Goal: Information Seeking & Learning: Learn about a topic

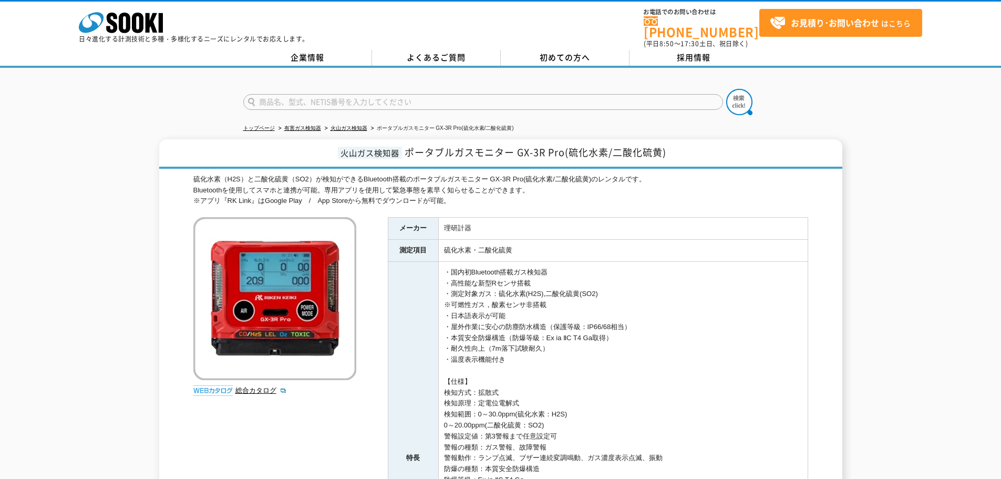
click at [521, 146] on span "ポータブルガスモニター GX-3R Pro(硫化水素/二酸化硫黄)" at bounding box center [536, 152] width 262 height 14
drag, startPoint x: 518, startPoint y: 144, endPoint x: 565, endPoint y: 153, distance: 48.7
click at [565, 153] on h1 "火山ガス検知器 ポータブルガスモニター GX-3R Pro(硫化水素/二酸化硫黄)" at bounding box center [500, 153] width 683 height 29
click at [600, 280] on td "・国内初Bluetooth搭載ガス検知器 ・高性能な新型Rセンサ搭載 ・測定対象ガス：硫化水素(H2S),二酸化硫黄(SO2) ※可燃性ガス，酸素センサ非搭載…" at bounding box center [622, 458] width 369 height 394
drag, startPoint x: 565, startPoint y: 147, endPoint x: 679, endPoint y: 152, distance: 113.6
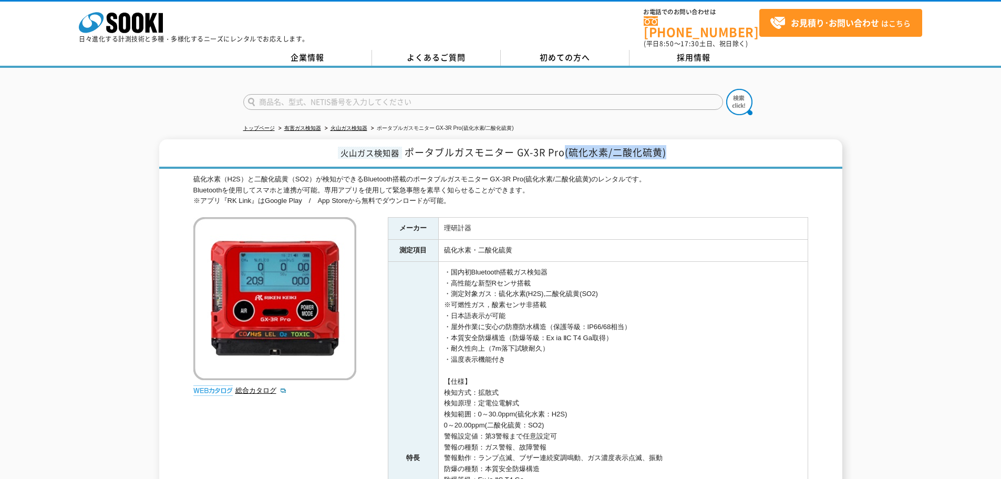
click at [679, 152] on h1 "火山ガス検知器 ポータブルガスモニター GX-3R Pro(硫化水素/二酸化硫黄)" at bounding box center [500, 153] width 683 height 29
click at [671, 174] on div "硫化水素（H2S）と二酸化硫黄（SO2）が検知ができるBluetooth搭載のポータブルガスモニター GX-3R Pro(硫化水素/二酸化硫黄)のレンタルです…" at bounding box center [500, 190] width 615 height 33
drag, startPoint x: 471, startPoint y: 213, endPoint x: 581, endPoint y: 282, distance: 129.8
click at [581, 282] on tbody "メーカー 理研計器 測定項目 硫化水素・二酸化硫黄 特長 ・国内初Bluetooth搭載ガス検知器 ・高性能な新型Rセンサ搭載 ・測定対象ガス：硫化水素(H2…" at bounding box center [598, 436] width 420 height 437
click at [584, 308] on td "・国内初Bluetooth搭載ガス検知器 ・高性能な新型Rセンサ搭載 ・測定対象ガス：硫化水素(H2S),二酸化硫黄(SO2) ※可燃性ガス，酸素センサ非搭載…" at bounding box center [622, 458] width 369 height 394
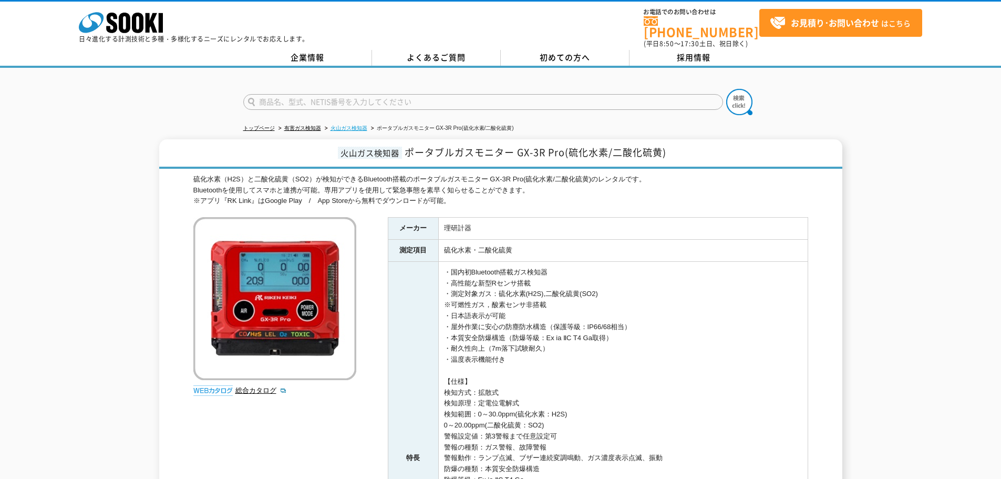
click at [344, 125] on link "火山ガス検知器" at bounding box center [349, 128] width 37 height 6
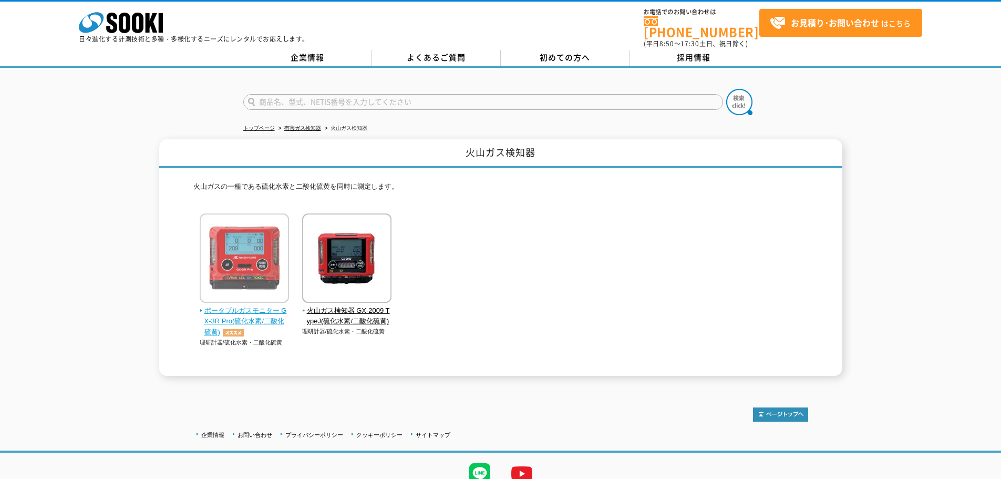
click at [239, 277] on img at bounding box center [244, 259] width 89 height 92
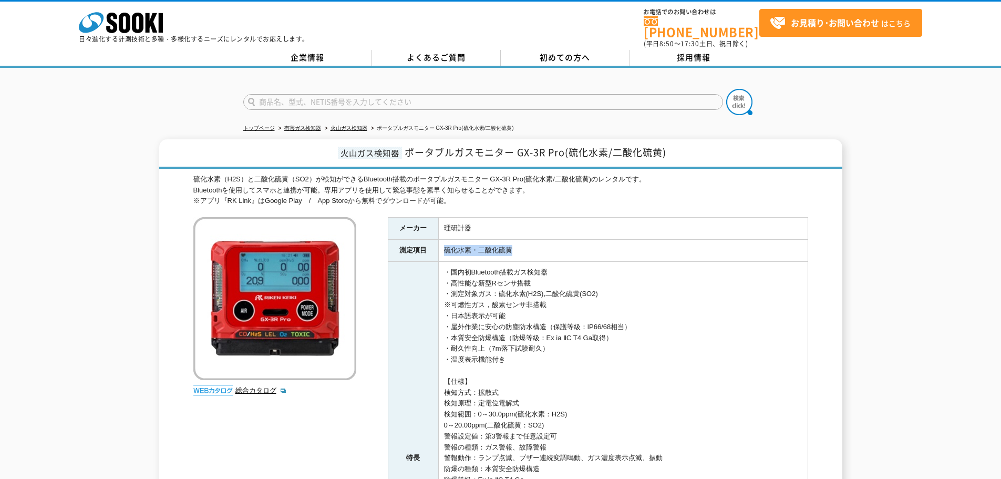
drag, startPoint x: 523, startPoint y: 243, endPoint x: 442, endPoint y: 245, distance: 80.4
click at [442, 245] on td "硫化水素・二酸化硫黄" at bounding box center [622, 251] width 369 height 22
copy td "硫化水素・二酸化硫黄"
